Goal: Information Seeking & Learning: Find specific fact

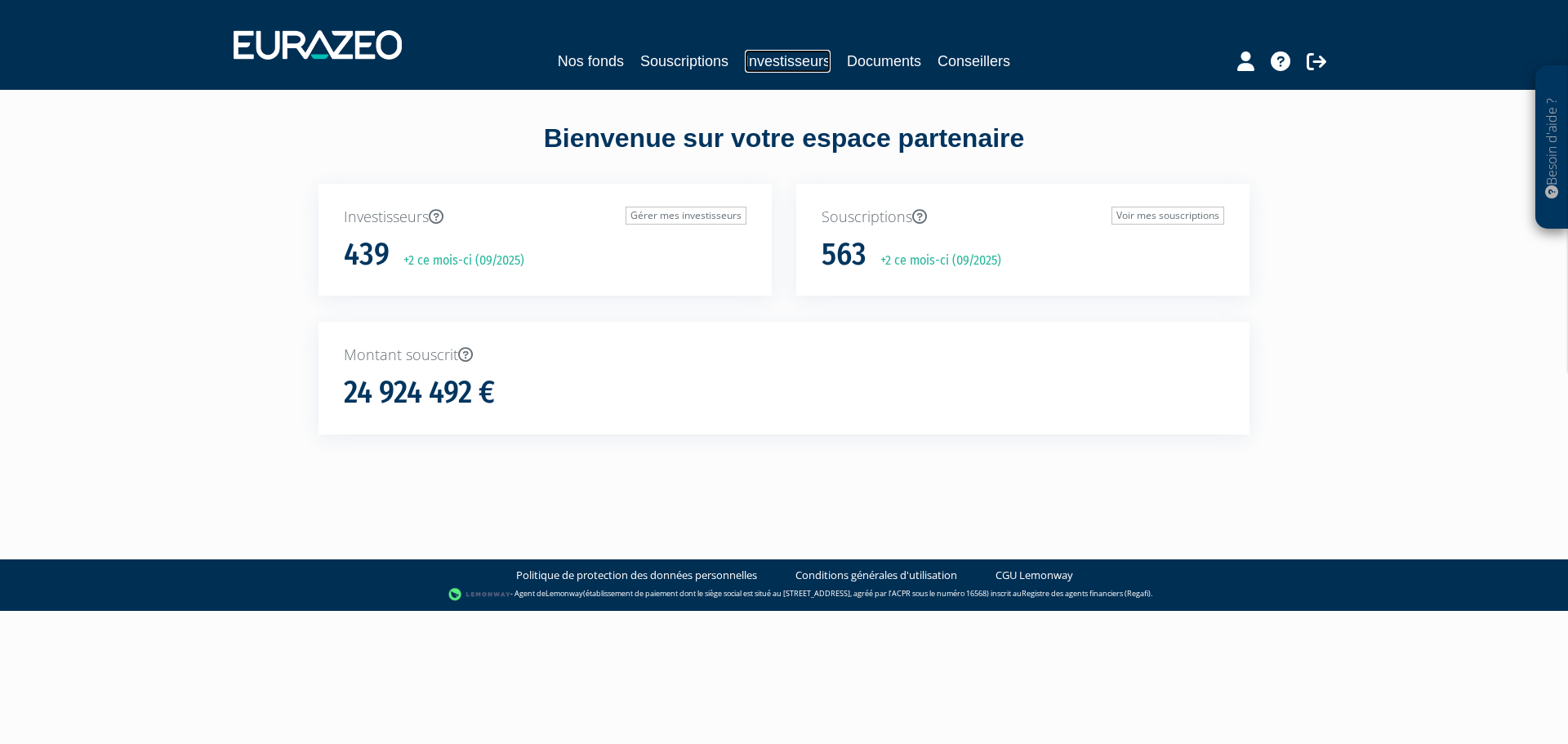
click at [811, 59] on link "Investisseurs" at bounding box center [788, 62] width 86 height 23
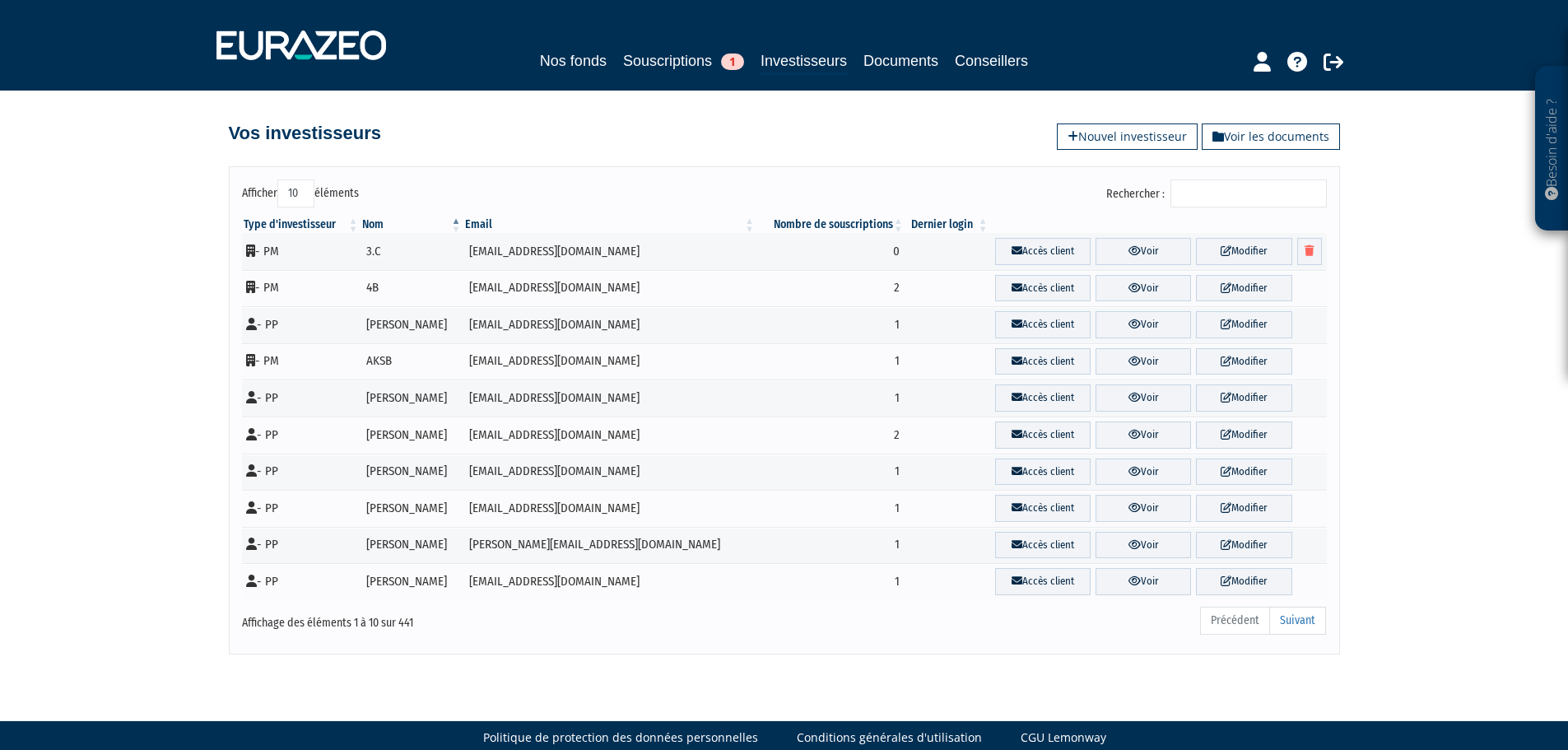
click at [1222, 198] on input "Rechercher :" at bounding box center [1248, 194] width 157 height 28
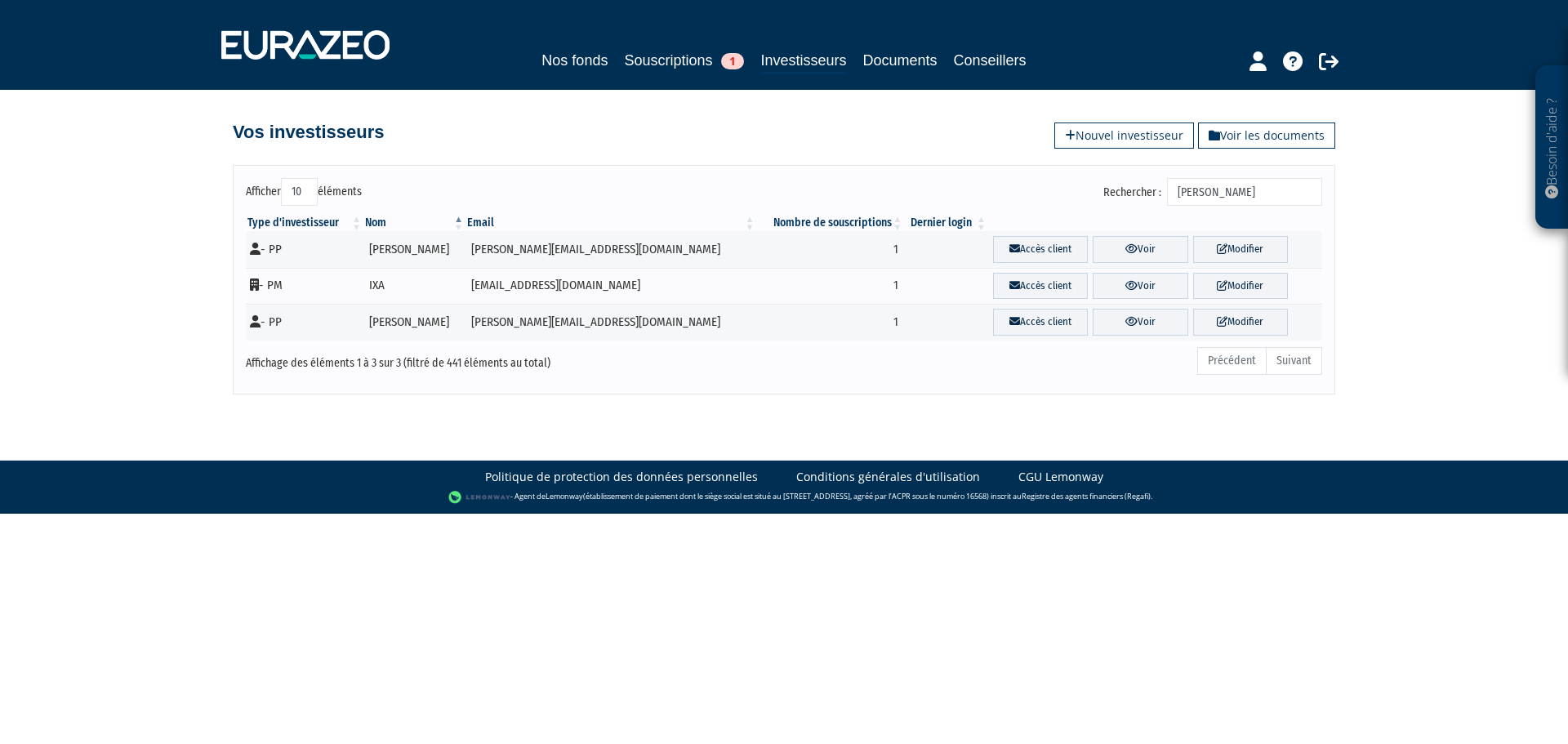
type input "[PERSON_NAME]"
click at [1126, 250] on icon at bounding box center [1131, 248] width 12 height 11
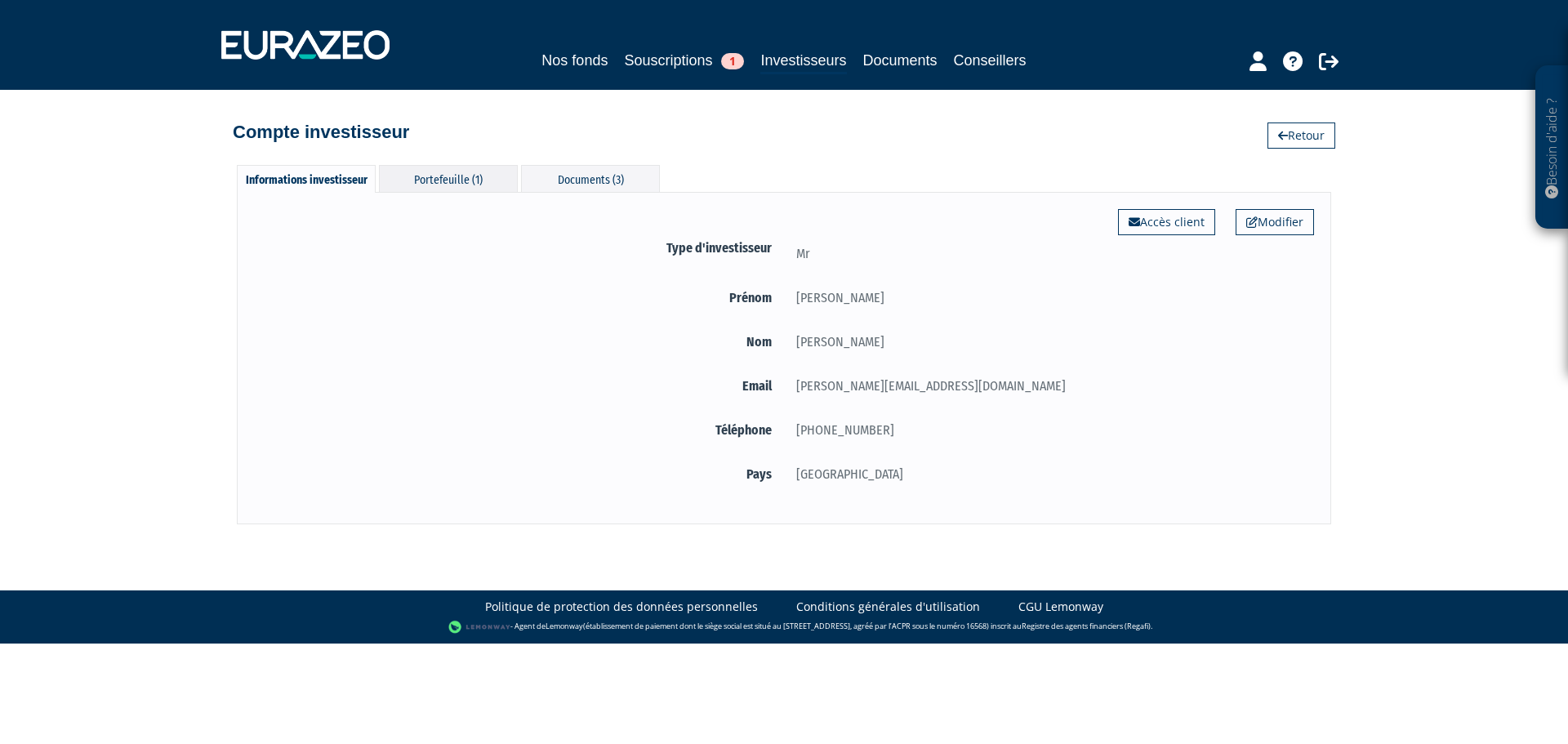
click at [460, 174] on div "Portefeuille (1)" at bounding box center [448, 178] width 139 height 27
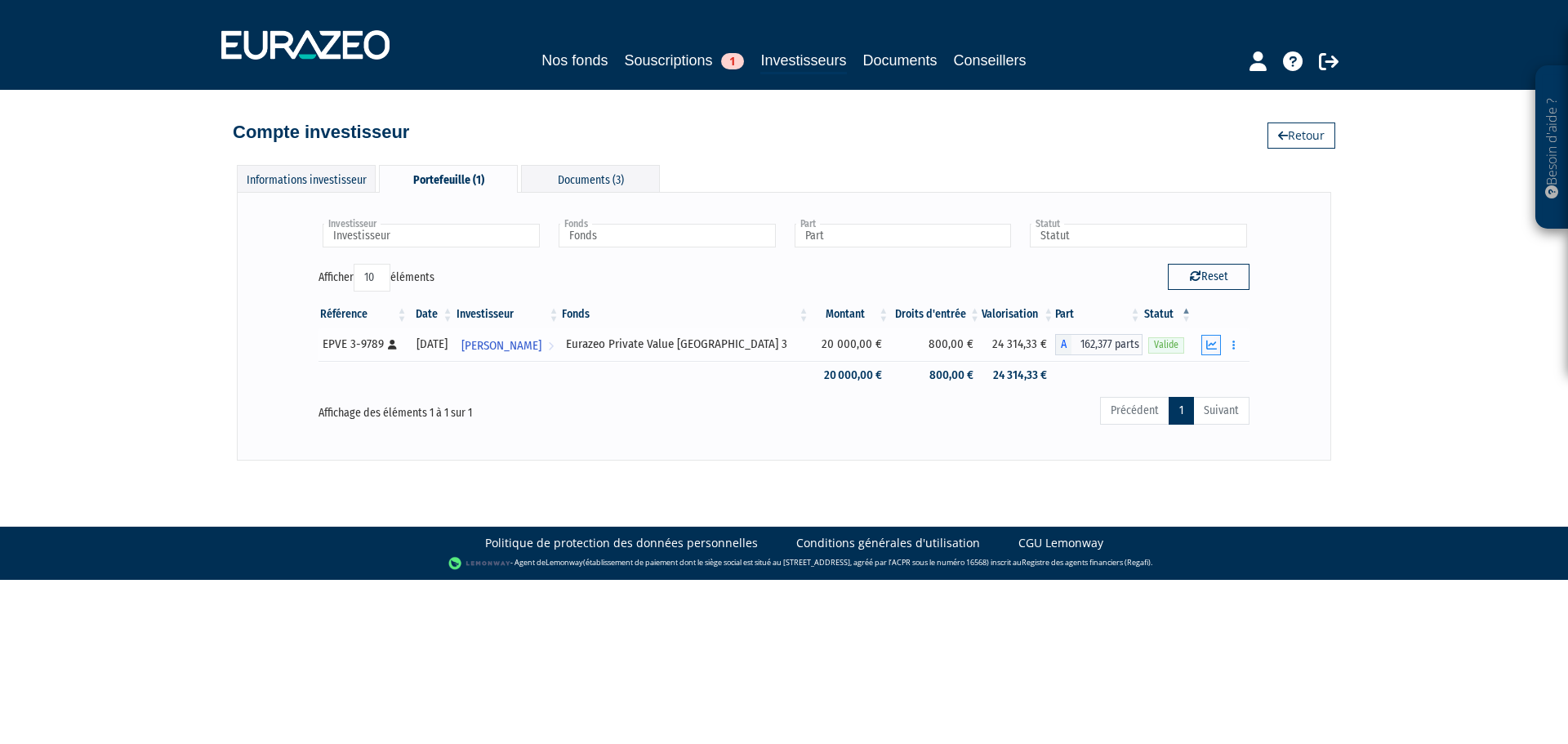
click at [1208, 343] on icon "button" at bounding box center [1211, 344] width 11 height 11
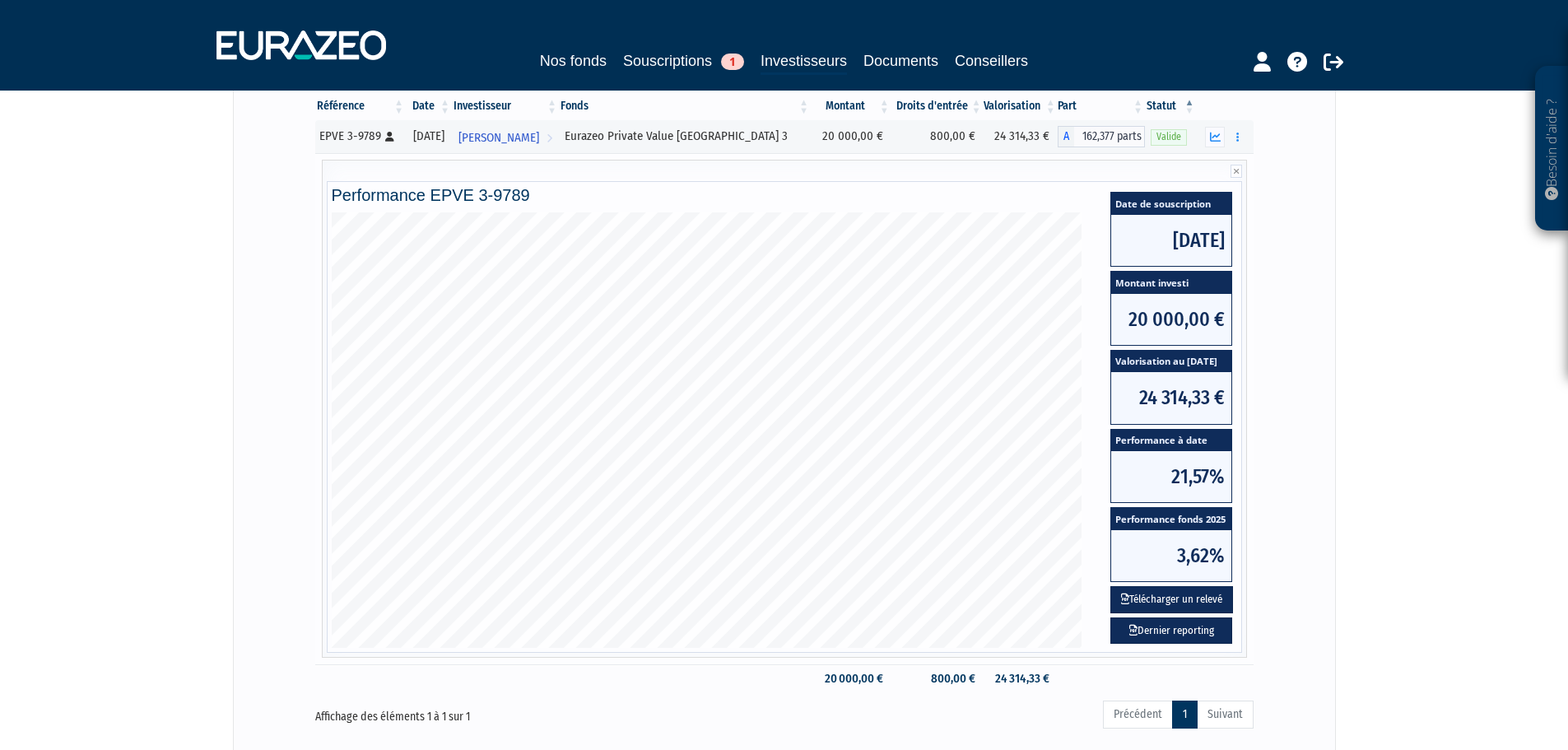
scroll to position [219, 0]
